Goal: Task Accomplishment & Management: Manage account settings

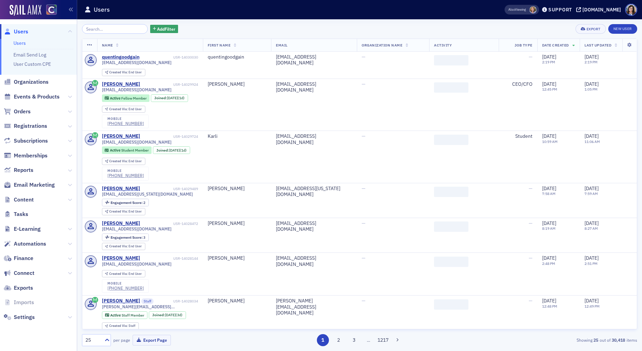
click at [109, 30] on input "search" at bounding box center [115, 29] width 66 height 10
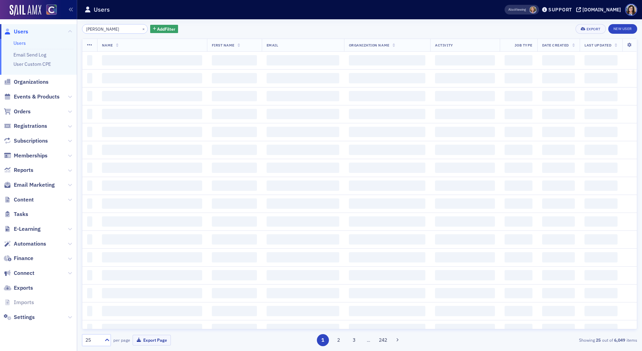
type input "[PERSON_NAME]"
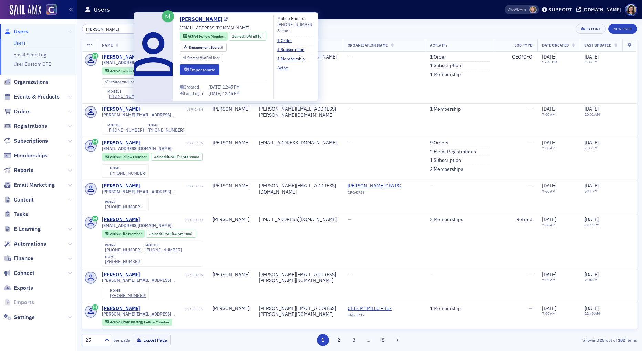
click at [224, 20] on icon at bounding box center [226, 20] width 4 height 4
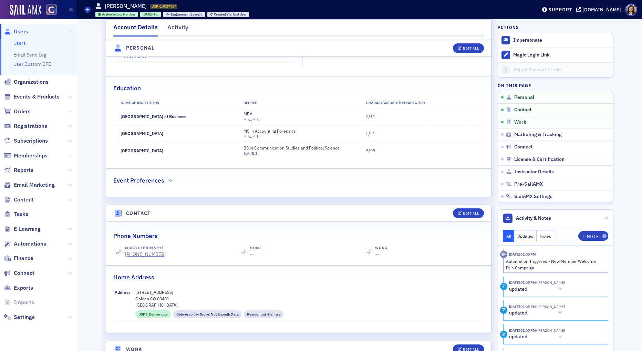
scroll to position [171, 0]
click at [525, 163] on link "License & Certification" at bounding box center [555, 159] width 115 height 12
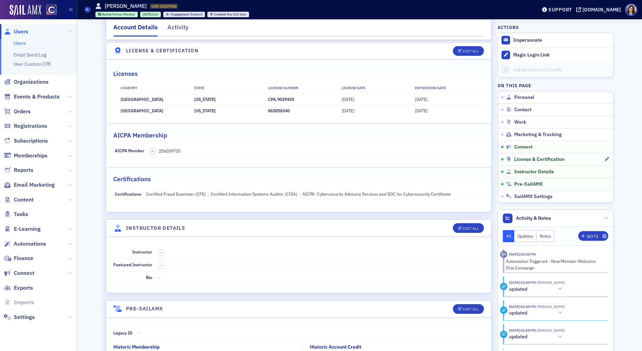
scroll to position [1260, 0]
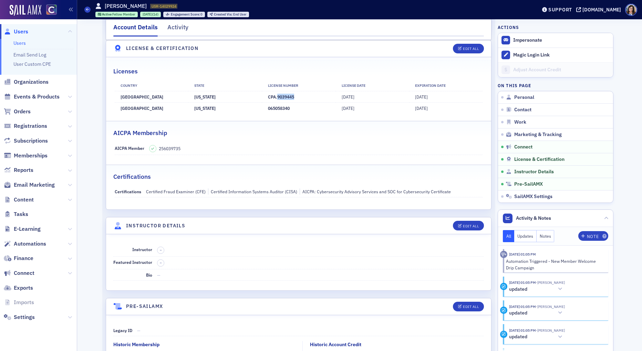
drag, startPoint x: 278, startPoint y: 99, endPoint x: 297, endPoint y: 98, distance: 19.0
click at [298, 98] on td "CPA.9039445" at bounding box center [299, 96] width 74 height 11
copy td "9039445"
click at [469, 50] on div "Edit All" at bounding box center [471, 49] width 16 height 4
select select "US"
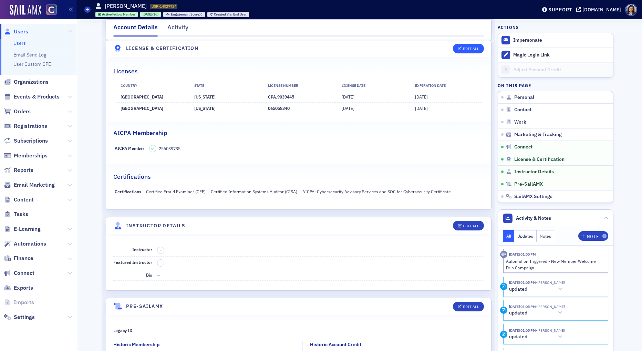
select select "US"
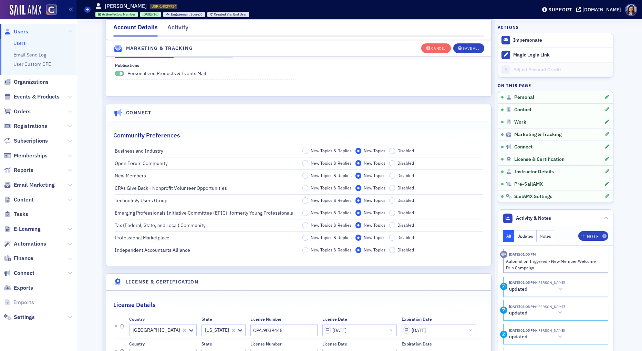
scroll to position [1493, 0]
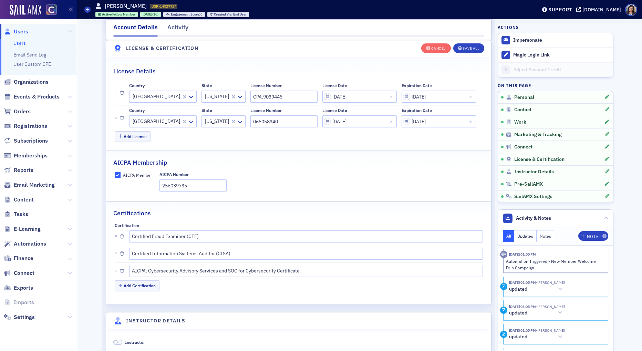
click at [204, 122] on div at bounding box center [217, 121] width 26 height 9
click at [204, 212] on div "[US_STATE]" at bounding box center [205, 212] width 34 height 7
click at [547, 238] on button "Notes" at bounding box center [546, 236] width 18 height 12
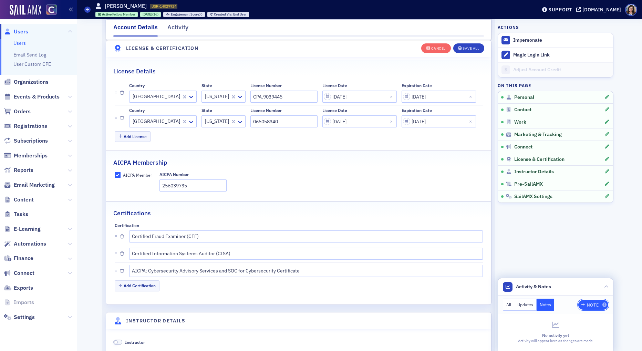
click at [592, 306] on div "Note" at bounding box center [593, 305] width 12 height 4
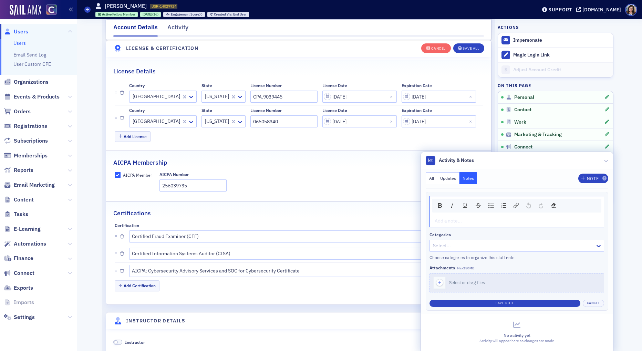
click at [452, 221] on div "rdw-editor" at bounding box center [517, 220] width 164 height 7
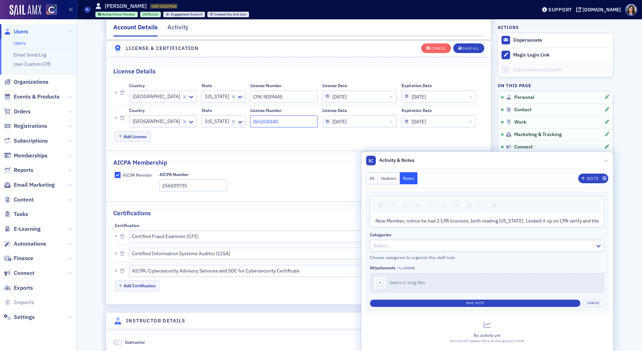
drag, startPoint x: 264, startPoint y: 121, endPoint x: 234, endPoint y: 123, distance: 30.7
click at [251, 123] on input "065058340" at bounding box center [284, 121] width 67 height 12
drag, startPoint x: 596, startPoint y: 220, endPoint x: 605, endPoint y: 226, distance: 11.9
click at [596, 220] on span "New Member, notice he had 2 CPA licenses, both reading [US_STATE]. Looked it up…" at bounding box center [488, 221] width 224 height 6
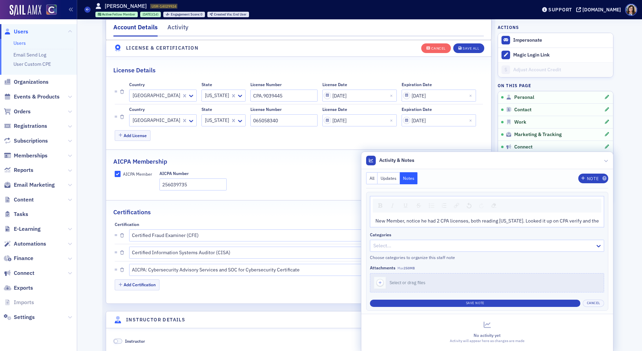
click at [601, 221] on div "New Member, notice he had 2 CPA licenses, both reading [US_STATE]. Looked it up…" at bounding box center [487, 221] width 234 height 12
click at [598, 220] on span "New Member, notice he had 2 CPA licenses, both reading [US_STATE]. Looked it up…" at bounding box center [488, 221] width 224 height 6
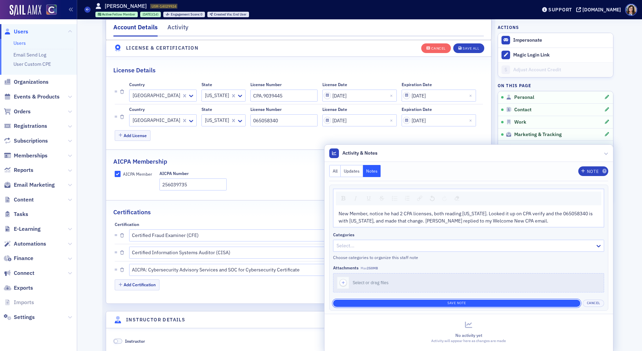
click at [466, 303] on button "Save Note" at bounding box center [456, 303] width 247 height 7
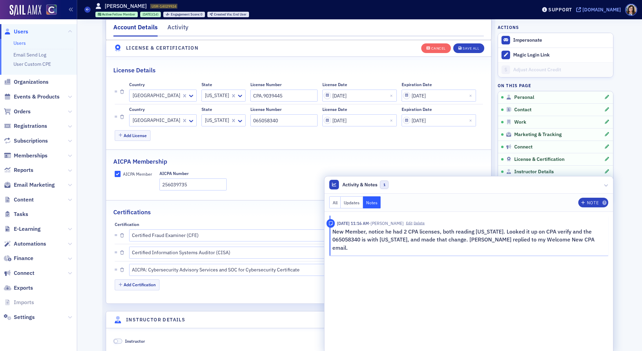
click at [581, 11] on icon at bounding box center [579, 9] width 5 height 5
click at [608, 186] on icon at bounding box center [607, 185] width 4 height 4
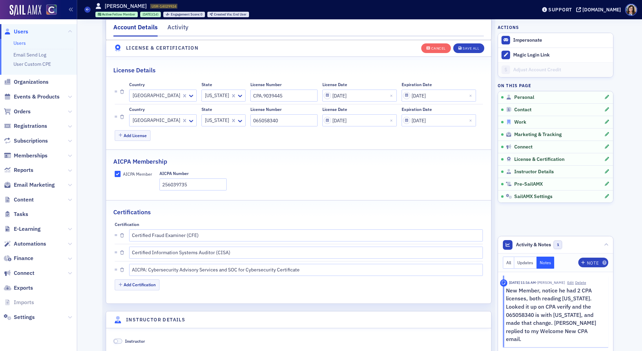
click at [520, 121] on span "Work" at bounding box center [521, 122] width 12 height 6
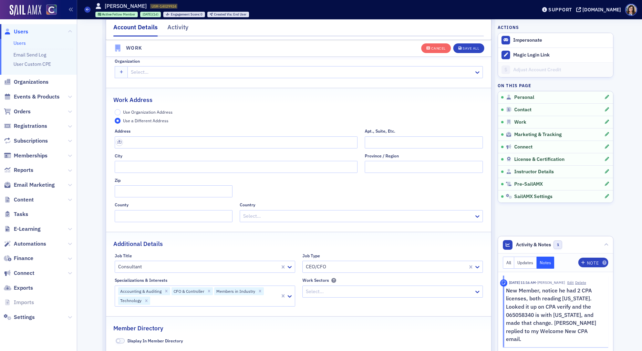
scroll to position [635, 0]
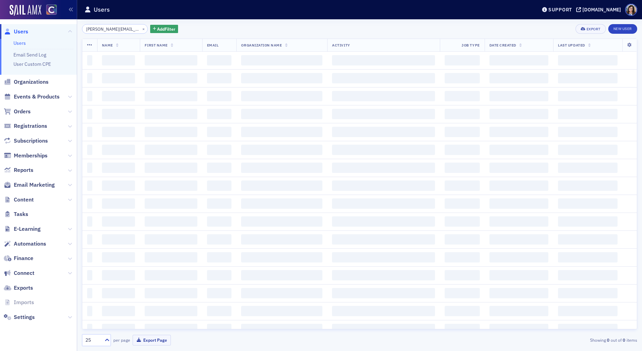
scroll to position [0, 2]
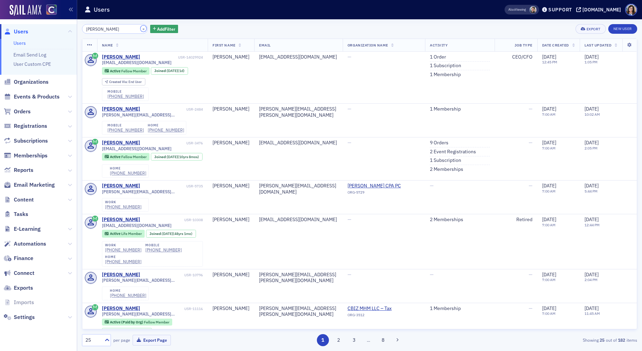
drag, startPoint x: 133, startPoint y: 29, endPoint x: 93, endPoint y: 16, distance: 42.8
click at [141, 29] on button "×" at bounding box center [144, 29] width 6 height 6
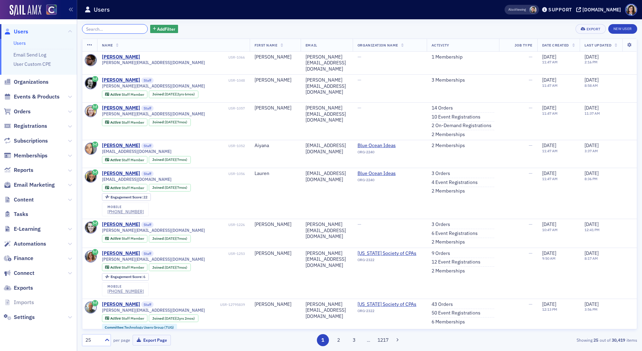
click at [108, 29] on input "search" at bounding box center [115, 29] width 66 height 10
paste input "iwill.1succeed@yahoo.com"
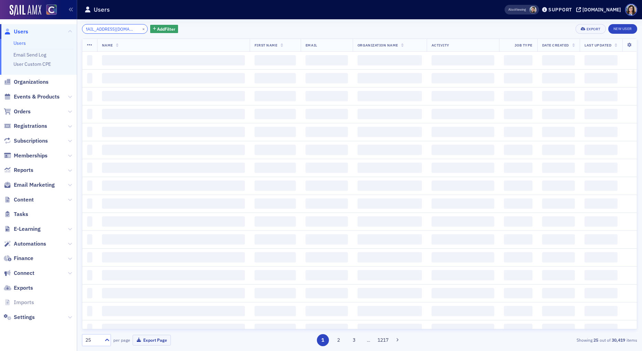
type input "iwill.1succeed@yahoo.com"
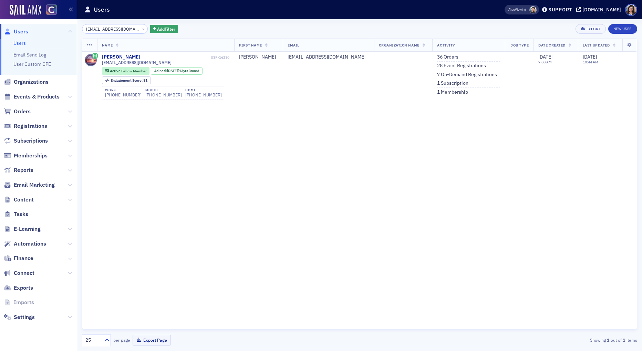
click at [21, 32] on span "Users" at bounding box center [21, 32] width 14 height 8
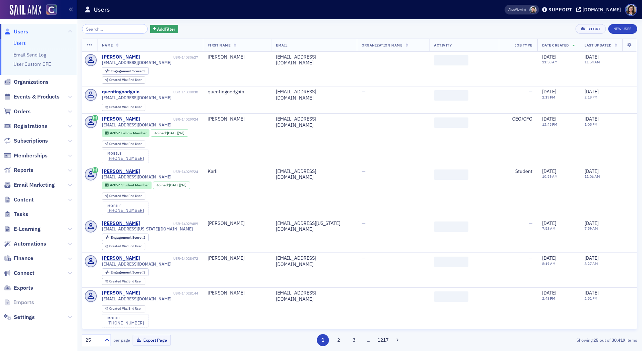
click at [124, 30] on input "search" at bounding box center [115, 29] width 66 height 10
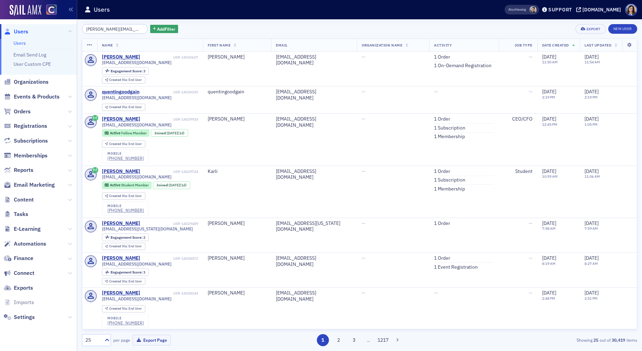
scroll to position [0, 2]
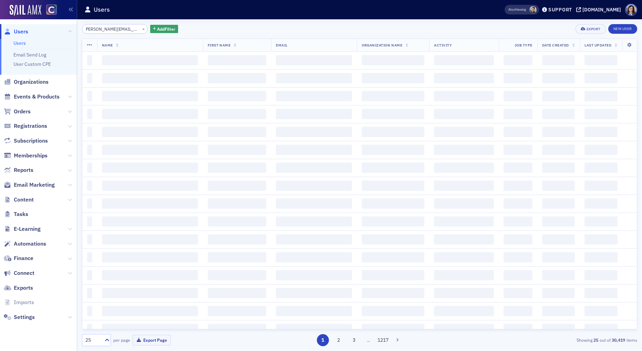
type input "yolanda@freespeech.org"
